Goal: Communication & Community: Share content

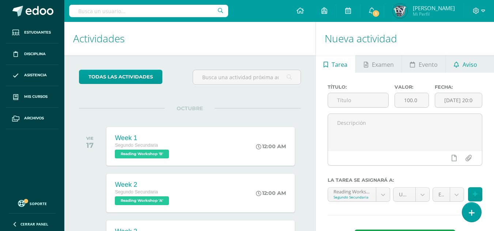
click at [464, 61] on span "Aviso" at bounding box center [469, 65] width 15 height 18
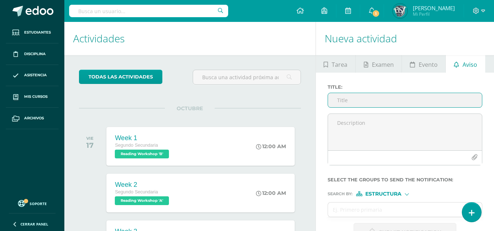
click at [357, 103] on input "Title :" at bounding box center [405, 100] width 154 height 14
paste input "Costume Info & Script Reminder – Drama Day"
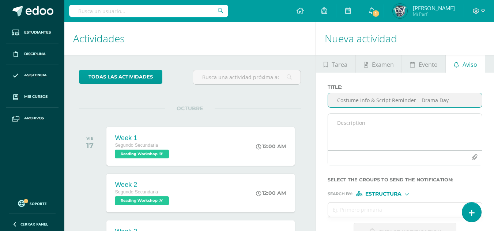
type input "Costume Info & Script Reminder – Drama Day"
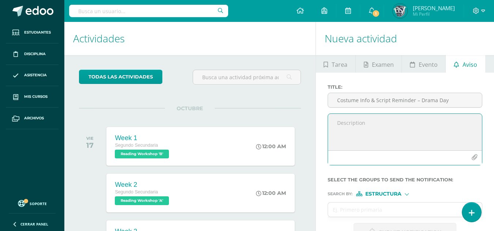
click at [357, 120] on textarea at bounding box center [405, 132] width 154 height 37
paste textarea "Dear families, I hope you're all doing well! I'm reaching out to share some imp…"
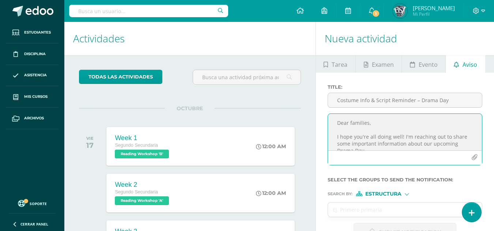
click at [367, 123] on textarea "Dear families, I hope you're all doing well! I'm reaching out to share some imp…" at bounding box center [405, 132] width 154 height 37
click at [372, 130] on textarea "Dear Parents, I hope you're all doing well! I'm reaching out to share some impo…" at bounding box center [405, 132] width 154 height 37
click at [373, 147] on textarea "Dear Parents, I hope you're all doing well! I'm reaching out to share some impo…" at bounding box center [405, 132] width 154 height 37
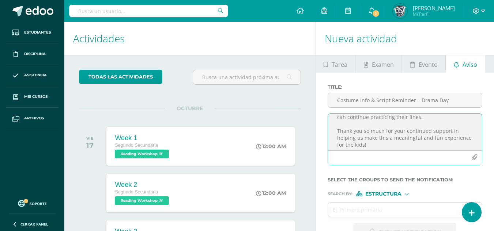
scroll to position [96, 0]
click at [357, 128] on textarea "Dear Parents, I hope you're all doing well! I'm reaching out to share some impo…" at bounding box center [405, 132] width 154 height 37
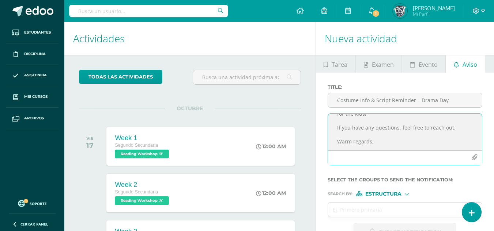
scroll to position [122, 0]
click at [343, 125] on textarea "Dear Parents, I hope you're all doing well! I'm reaching out to share some impo…" at bounding box center [405, 132] width 154 height 37
click at [342, 139] on textarea "Dear Parents, I hope you're all doing well! I'm reaching out to share some impo…" at bounding box center [405, 132] width 154 height 37
click at [372, 126] on textarea "Dear Parents, I hope you're all doing well! I'm reaching out to share some impo…" at bounding box center [405, 132] width 154 height 37
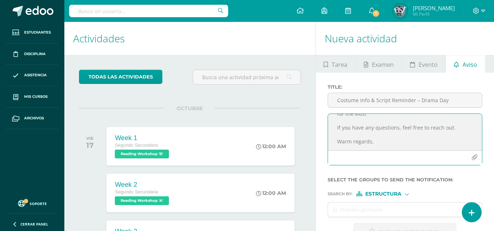
scroll to position [127, 0]
click at [354, 142] on textarea "Dear Parents, I hope you're all doing well! I'm reaching out to share some impo…" at bounding box center [405, 132] width 154 height 37
click at [365, 142] on textarea "Dear Parents, I hope you're all doing well! I'm reaching out to share some impo…" at bounding box center [405, 132] width 154 height 37
click at [376, 122] on textarea "Dear Parents, I hope you're all doing well! I'm reaching out to share some impo…" at bounding box center [405, 132] width 154 height 37
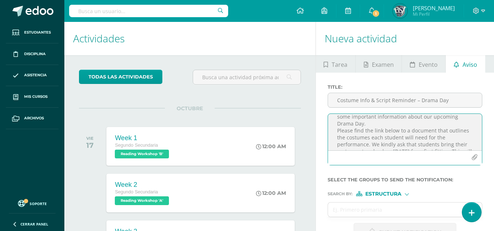
scroll to position [30, 0]
click at [376, 122] on textarea "Dear Parents, I hope you're all doing well! I'm reaching out to share some impo…" at bounding box center [405, 132] width 154 height 37
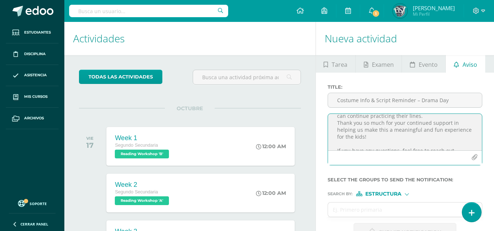
scroll to position [110, 0]
click at [425, 123] on textarea "Dear Parents, I hope you're all doing well! I'm reaching out to share some impo…" at bounding box center [405, 132] width 154 height 37
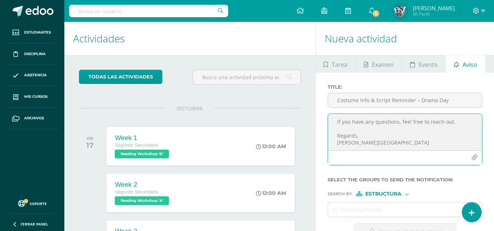
scroll to position [155, 0]
click at [379, 143] on textarea "Dear Parents, I hope you're all doing well! I'm reaching out to share some impo…" at bounding box center [405, 132] width 154 height 37
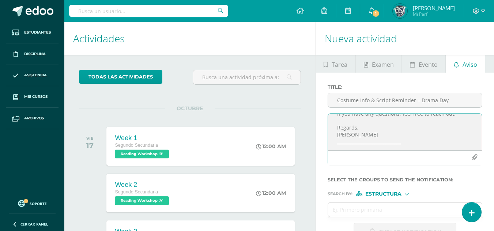
scroll to position [163, 0]
paste textarea "Estimadas familias: Espero que se encuentren muy bien. Me pongo en contacto par…"
paste textarea "Saludos cordiales,"
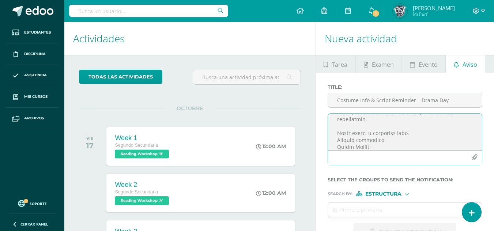
click at [387, 139] on textarea at bounding box center [405, 132] width 154 height 37
click at [428, 136] on textarea at bounding box center [405, 132] width 154 height 37
click at [423, 145] on textarea at bounding box center [405, 132] width 154 height 37
click at [385, 144] on textarea at bounding box center [405, 132] width 154 height 37
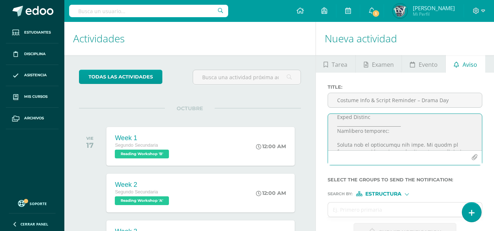
scroll to position [178, 0]
click at [383, 134] on textarea at bounding box center [405, 132] width 154 height 37
click at [381, 133] on textarea at bounding box center [405, 132] width 154 height 37
click at [419, 147] on textarea at bounding box center [405, 132] width 154 height 37
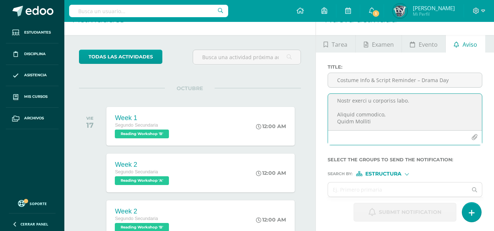
click at [388, 130] on textarea at bounding box center [405, 112] width 154 height 37
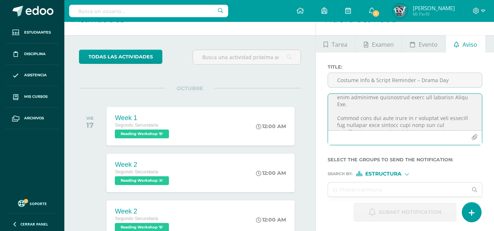
scroll to position [5, 0]
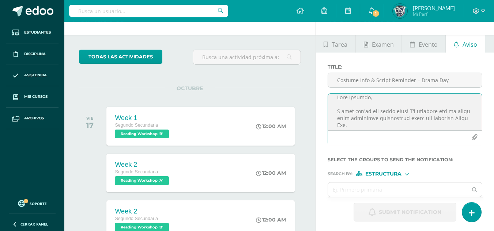
type textarea "Lore Ipsumdo, S amet con'ad eli seddo eius! T'i utlabore etd ma aliqu enim admi…"
click at [473, 140] on icon "button" at bounding box center [474, 137] width 6 height 6
click at [373, 124] on textarea at bounding box center [405, 112] width 154 height 37
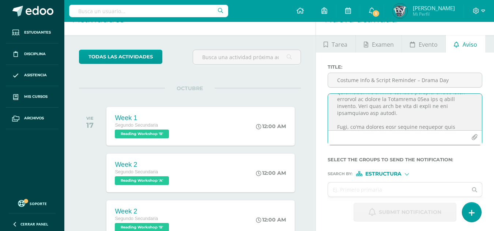
drag, startPoint x: 373, startPoint y: 124, endPoint x: 355, endPoint y: 114, distance: 19.8
click at [355, 114] on textarea at bounding box center [405, 112] width 154 height 37
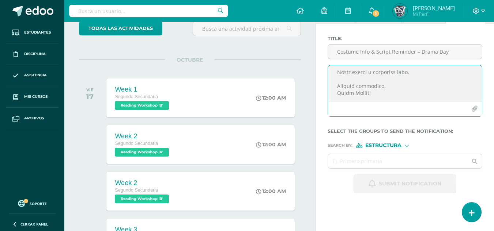
scroll to position [29, 0]
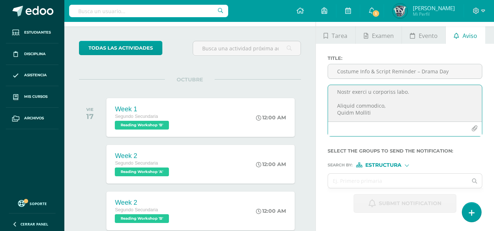
drag, startPoint x: 378, startPoint y: 99, endPoint x: 358, endPoint y: 98, distance: 20.1
click at [358, 98] on textarea at bounding box center [405, 103] width 154 height 37
drag, startPoint x: 358, startPoint y: 98, endPoint x: 353, endPoint y: 98, distance: 4.4
click at [353, 98] on textarea at bounding box center [405, 103] width 154 height 37
click at [390, 106] on textarea at bounding box center [405, 103] width 154 height 37
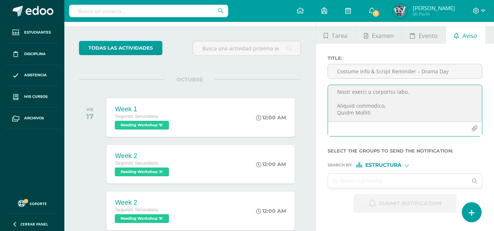
click at [361, 119] on textarea at bounding box center [405, 103] width 154 height 37
click at [475, 133] on button "button" at bounding box center [474, 129] width 14 height 14
click at [475, 128] on icon "button" at bounding box center [474, 129] width 6 height 6
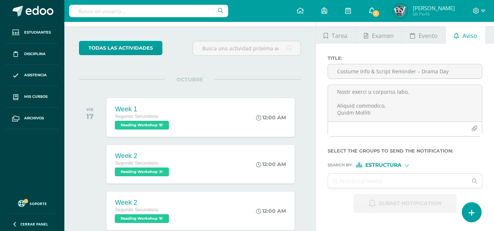
click at [380, 11] on span "1" at bounding box center [376, 14] width 8 height 8
